Goal: Task Accomplishment & Management: Manage account settings

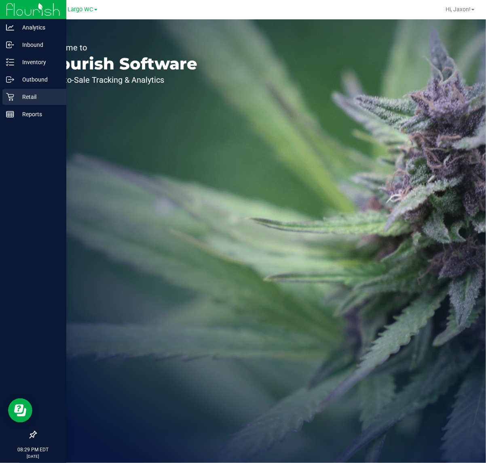
click at [13, 93] on div "Retail" at bounding box center [34, 97] width 64 height 16
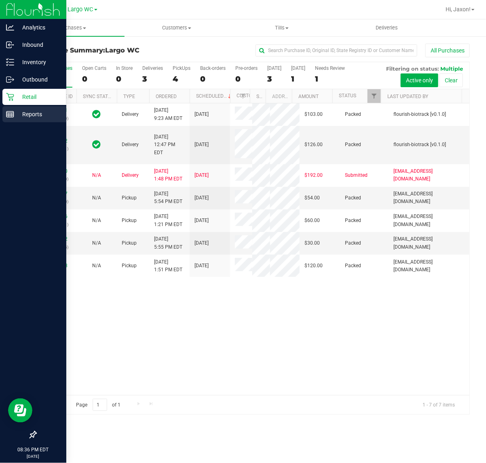
click at [6, 116] on icon at bounding box center [10, 114] width 8 height 8
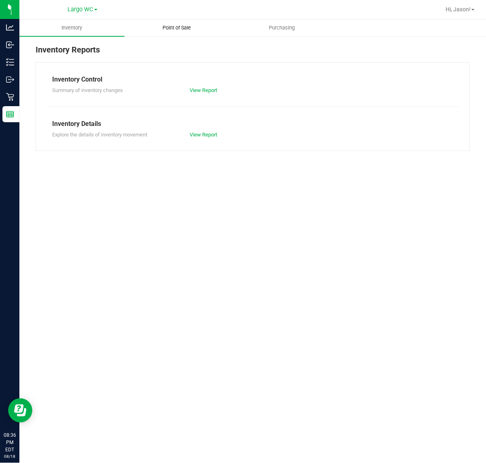
drag, startPoint x: 207, startPoint y: 25, endPoint x: 187, endPoint y: 36, distance: 22.4
click at [207, 25] on uib-tab-heading "Point of Sale" at bounding box center [177, 28] width 104 height 16
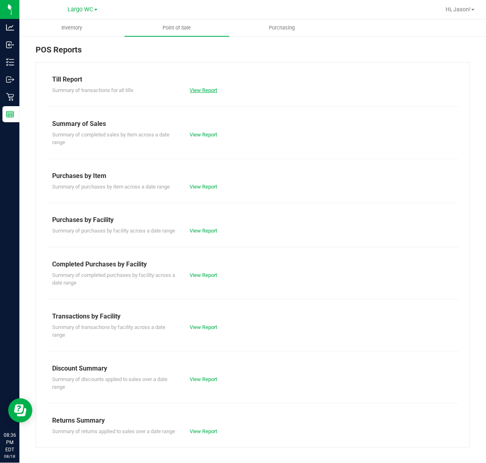
click at [193, 93] on link "View Report" at bounding box center [203, 90] width 27 height 6
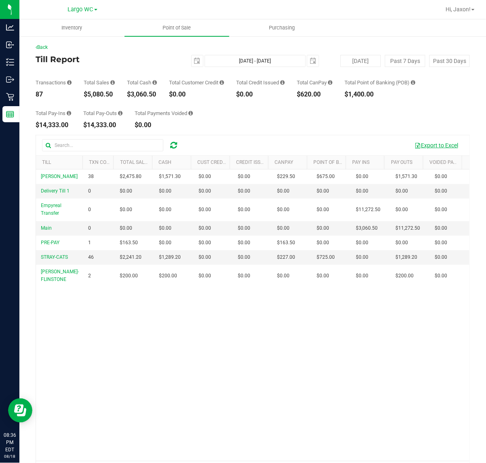
click at [431, 150] on button "Export to Excel" at bounding box center [436, 146] width 54 height 14
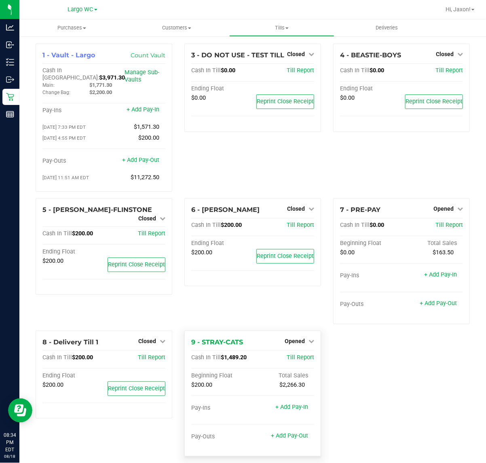
click at [293, 337] on div "Opened" at bounding box center [298, 342] width 29 height 10
click at [293, 339] on span "Opened" at bounding box center [294, 341] width 20 height 6
click at [293, 356] on link "Close Till" at bounding box center [296, 358] width 22 height 6
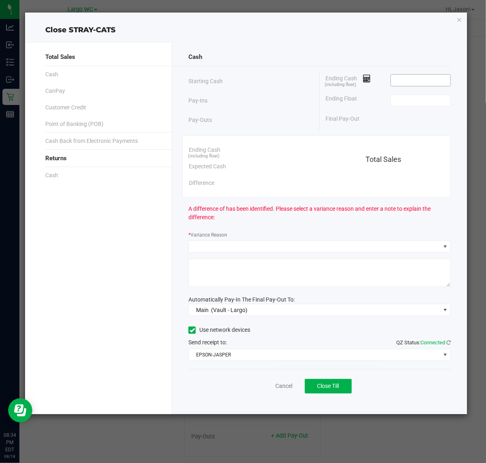
click at [412, 81] on input at bounding box center [420, 80] width 59 height 11
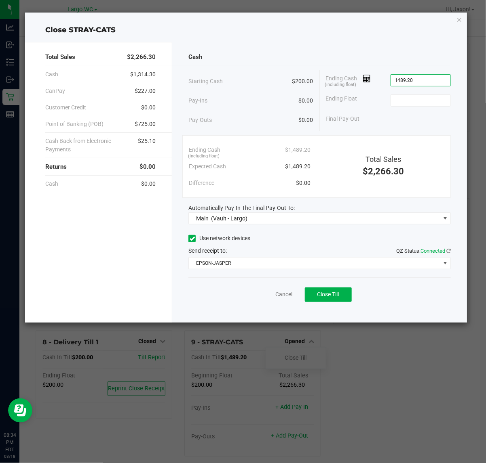
type input "$1,489.20"
click at [338, 296] on span "Close Till" at bounding box center [328, 294] width 22 height 6
type input "$200.00"
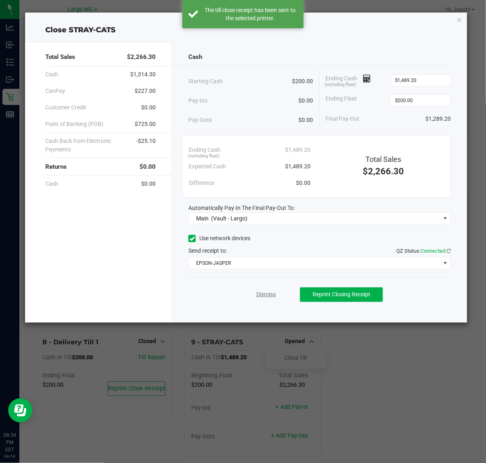
click at [275, 294] on link "Dismiss" at bounding box center [265, 295] width 19 height 8
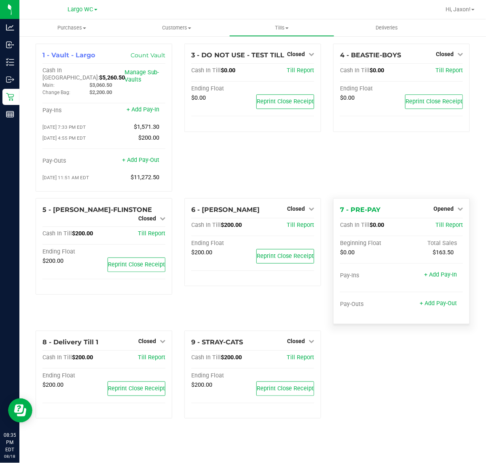
click at [451, 204] on div "Opened" at bounding box center [447, 209] width 29 height 10
click at [443, 206] on span "Opened" at bounding box center [443, 209] width 20 height 6
click at [441, 225] on div "Close Till" at bounding box center [445, 226] width 60 height 10
click at [443, 223] on link "Close Till" at bounding box center [445, 225] width 22 height 6
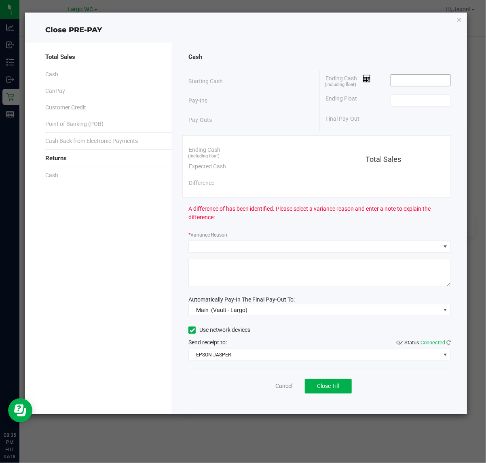
drag, startPoint x: 409, startPoint y: 79, endPoint x: 402, endPoint y: 84, distance: 8.4
click at [409, 80] on input at bounding box center [420, 80] width 59 height 11
type input "$0.00"
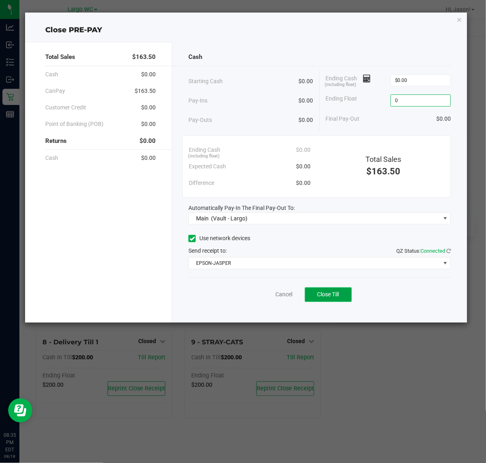
type input "$0.00"
click at [342, 300] on button "Close Till" at bounding box center [328, 295] width 47 height 15
click at [265, 296] on link "Dismiss" at bounding box center [265, 295] width 19 height 8
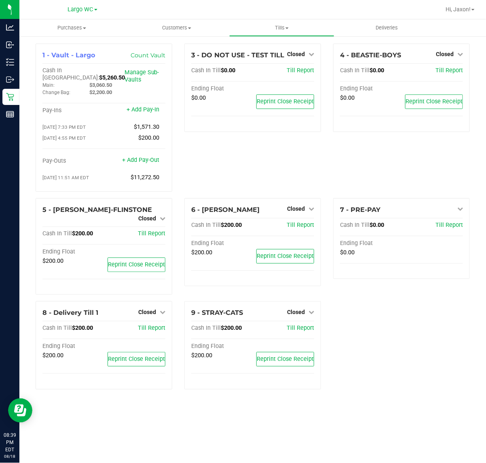
click at [358, 362] on div "1 - Vault - Largo Count Vault Cash In Vault: $5,260.50 Main: $3,060.50 Change B…" at bounding box center [252, 220] width 446 height 353
click at [277, 24] on span "Tills" at bounding box center [282, 27] width 104 height 7
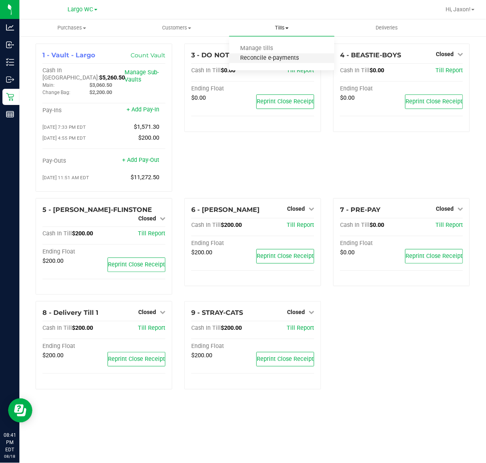
click at [275, 57] on span "Reconcile e-payments" at bounding box center [269, 58] width 80 height 7
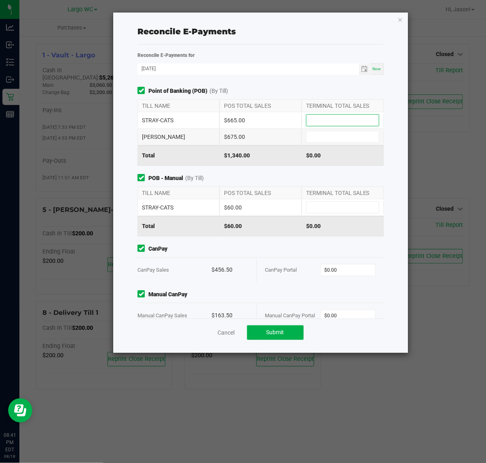
click at [338, 120] on input at bounding box center [342, 120] width 72 height 11
type input "$665.00"
type input "$675.00"
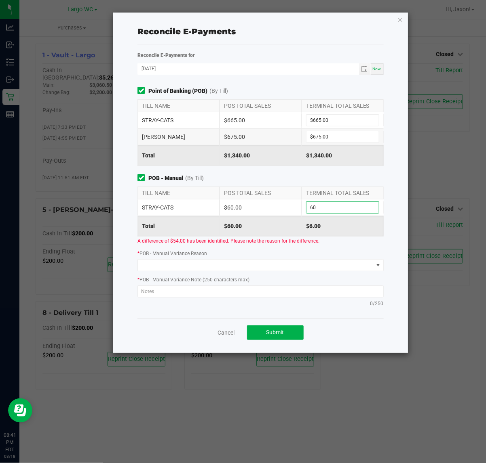
type input "$60.00"
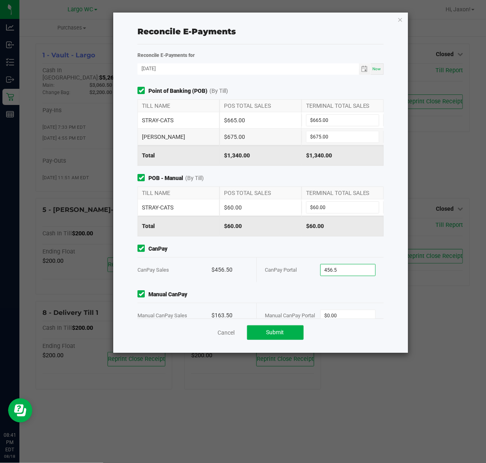
type input "$456.50"
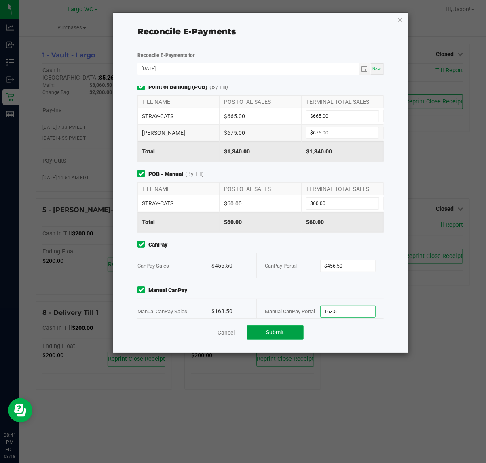
type input "$163.50"
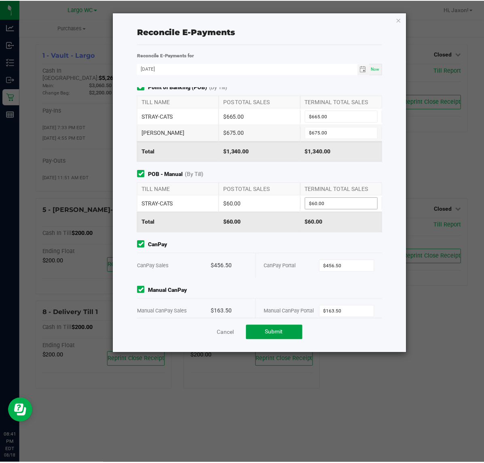
scroll to position [19, 0]
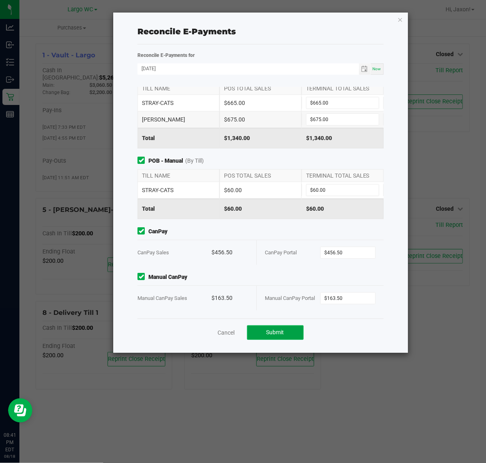
click at [295, 335] on button "Submit" at bounding box center [275, 333] width 57 height 15
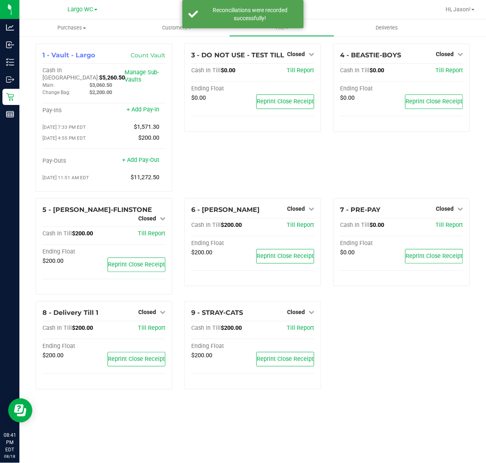
drag, startPoint x: 366, startPoint y: 327, endPoint x: 361, endPoint y: 320, distance: 8.6
click at [366, 324] on div "1 - Vault - Largo Count Vault Cash In Vault: $5,260.50 Main: $3,060.50 Change B…" at bounding box center [252, 220] width 446 height 353
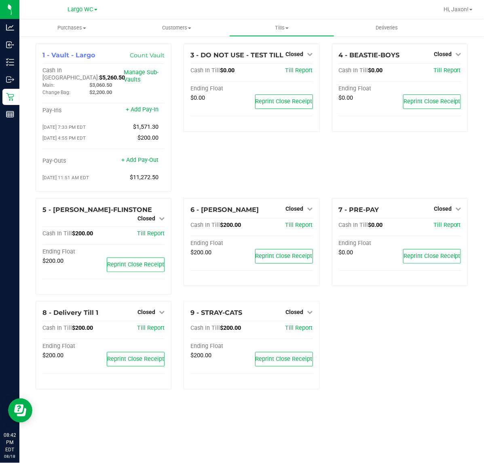
click at [300, 152] on div "3 - DO NOT USE - TEST TILL Closed Open Till Cash In Till $0.00 Till Report Endi…" at bounding box center [251, 121] width 148 height 155
